Goal: Task Accomplishment & Management: Use online tool/utility

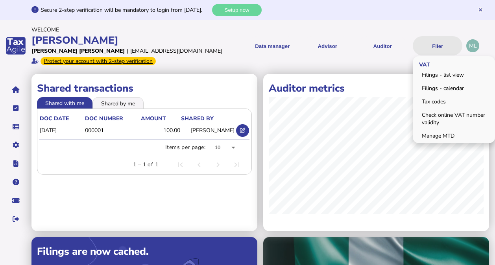
click at [426, 48] on button "Filer" at bounding box center [438, 45] width 50 height 19
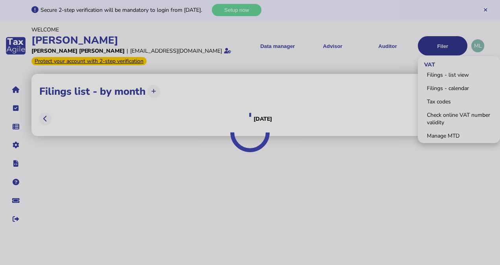
click at [426, 48] on div "**********" at bounding box center [250, 116] width 500 height 233
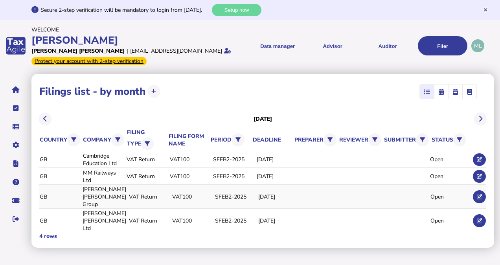
click at [172, 199] on div "VAT100" at bounding box center [192, 196] width 40 height 7
click at [88, 200] on div "[PERSON_NAME] [PERSON_NAME] Group" at bounding box center [105, 197] width 44 height 22
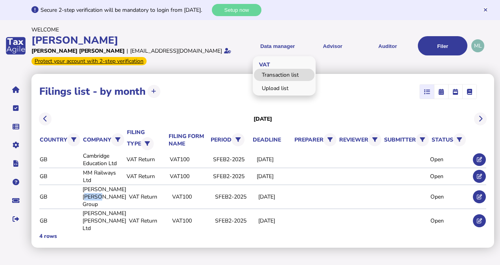
click at [279, 73] on link "Transaction list" at bounding box center [284, 75] width 61 height 12
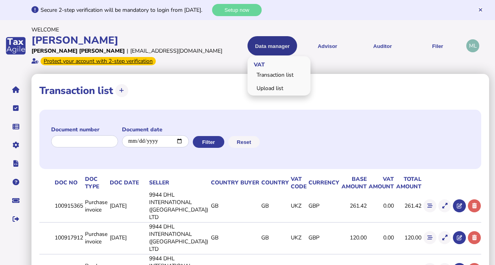
click at [278, 44] on button "Data manager" at bounding box center [272, 45] width 50 height 19
click at [272, 88] on link "Upload list" at bounding box center [279, 88] width 61 height 12
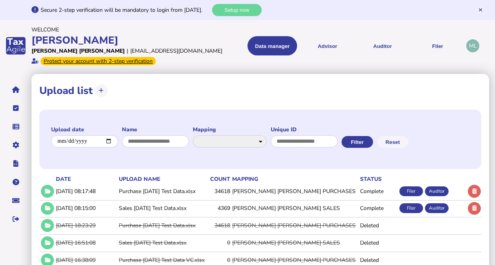
click at [413, 209] on div "Filer" at bounding box center [411, 208] width 24 height 10
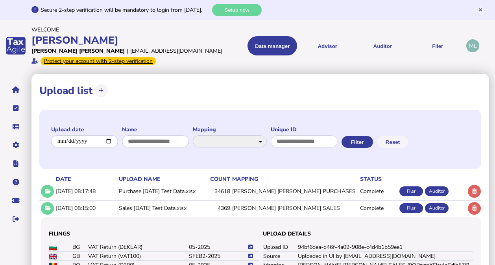
click at [413, 209] on div "Filer" at bounding box center [411, 208] width 24 height 10
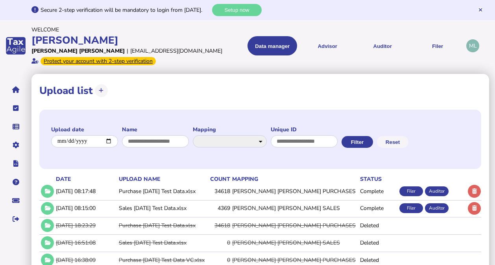
click at [413, 209] on div "Filer" at bounding box center [411, 208] width 24 height 10
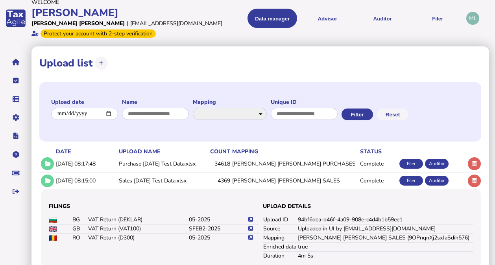
scroll to position [38, 0]
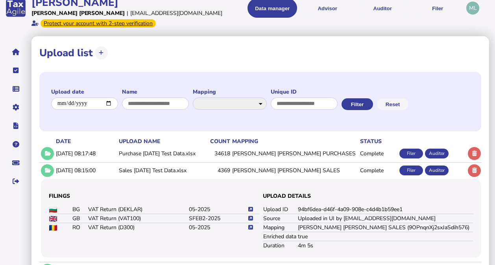
click at [250, 216] on icon at bounding box center [250, 218] width 5 height 5
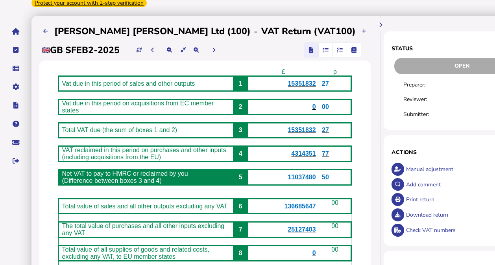
scroll to position [66, 0]
